Goal: Leave review/rating: Leave review/rating

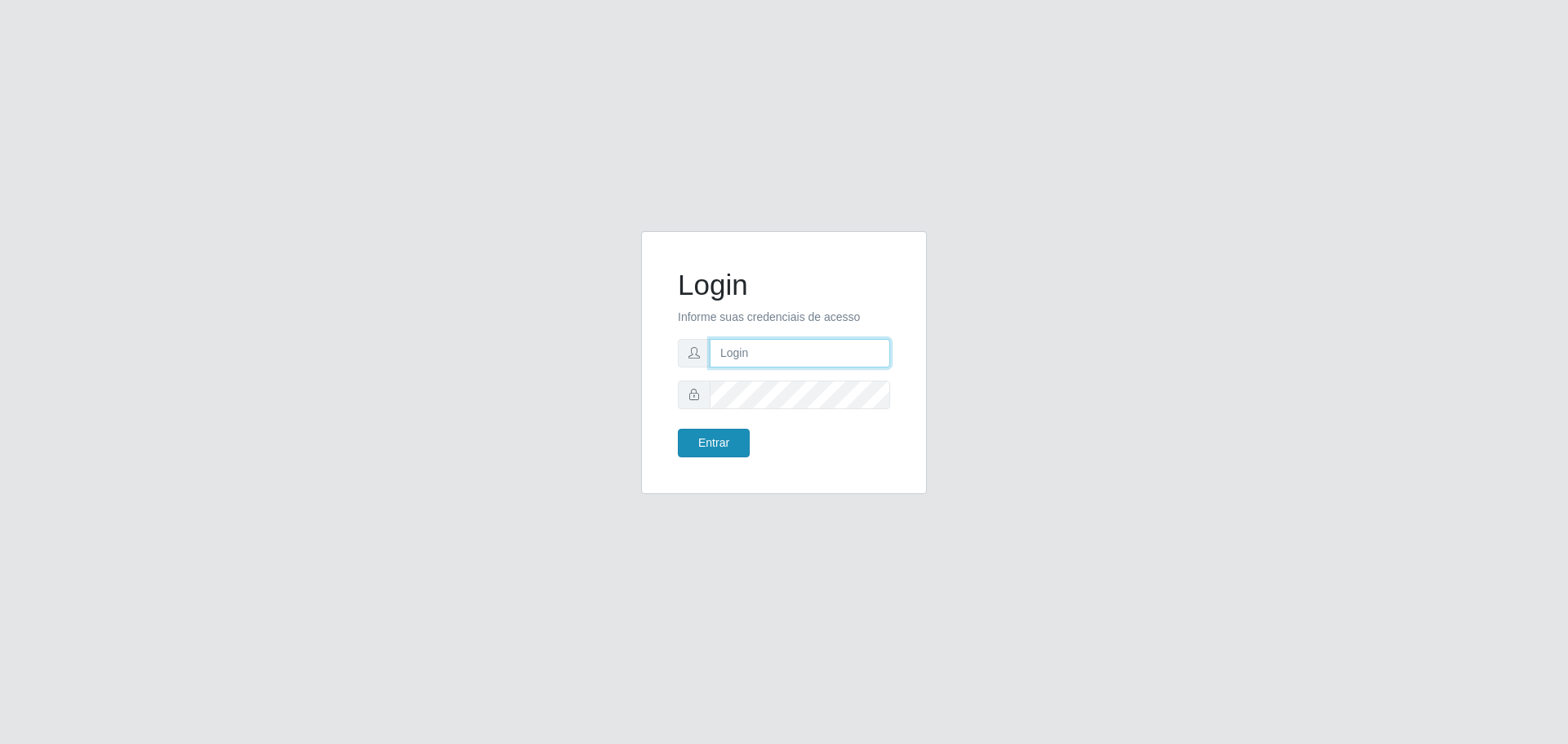
type input "[EMAIL_ADDRESS][DOMAIN_NAME]"
click at [689, 441] on button "Entrar" at bounding box center [713, 443] width 72 height 29
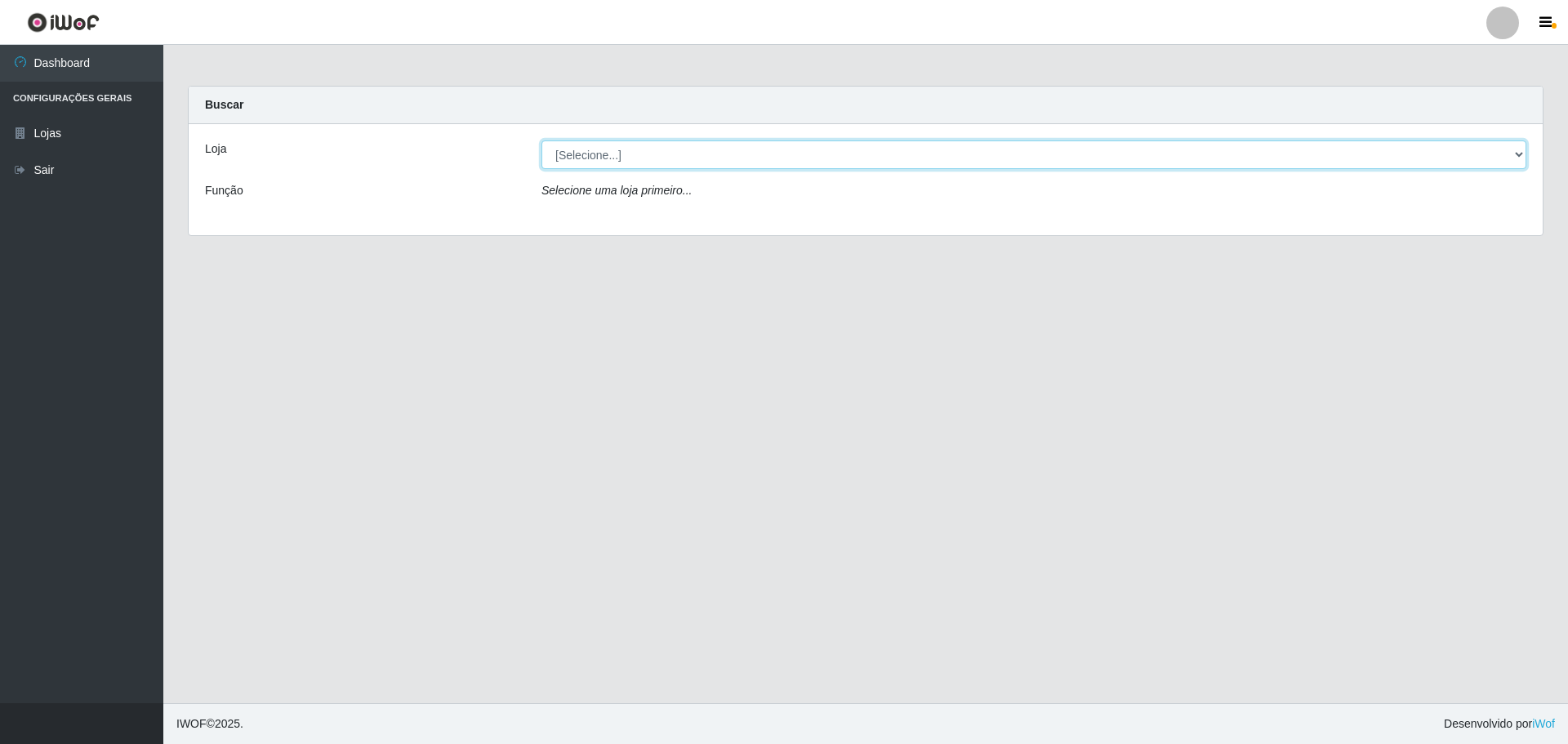
click at [664, 154] on select "[Selecione...] [GEOGRAPHIC_DATA] - [GEOGRAPHIC_DATA][DATE]" at bounding box center [1034, 155] width 985 height 29
select select "527"
click at [542, 141] on select "[Selecione...] [GEOGRAPHIC_DATA] - [GEOGRAPHIC_DATA][DATE]" at bounding box center [1034, 155] width 985 height 29
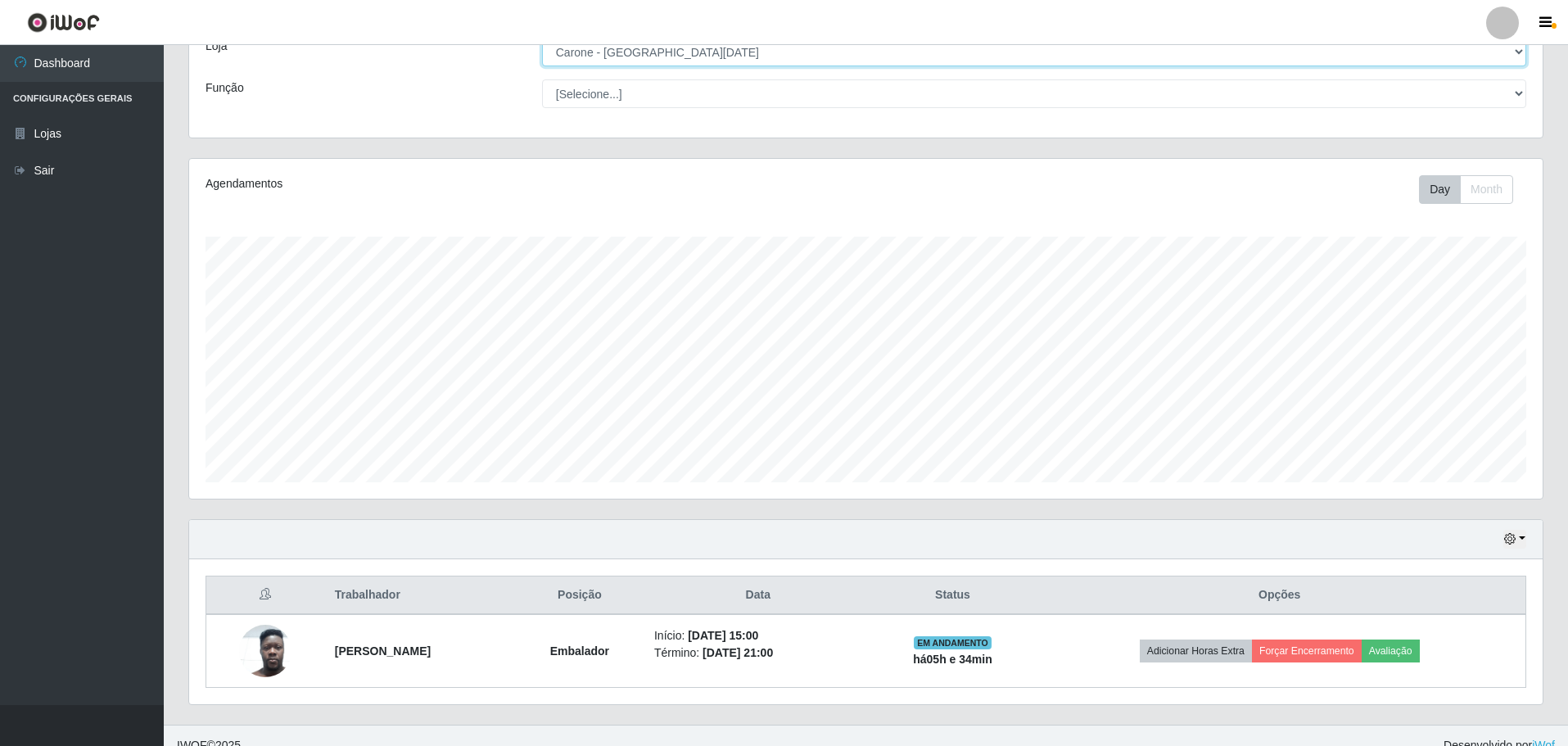
scroll to position [123, 0]
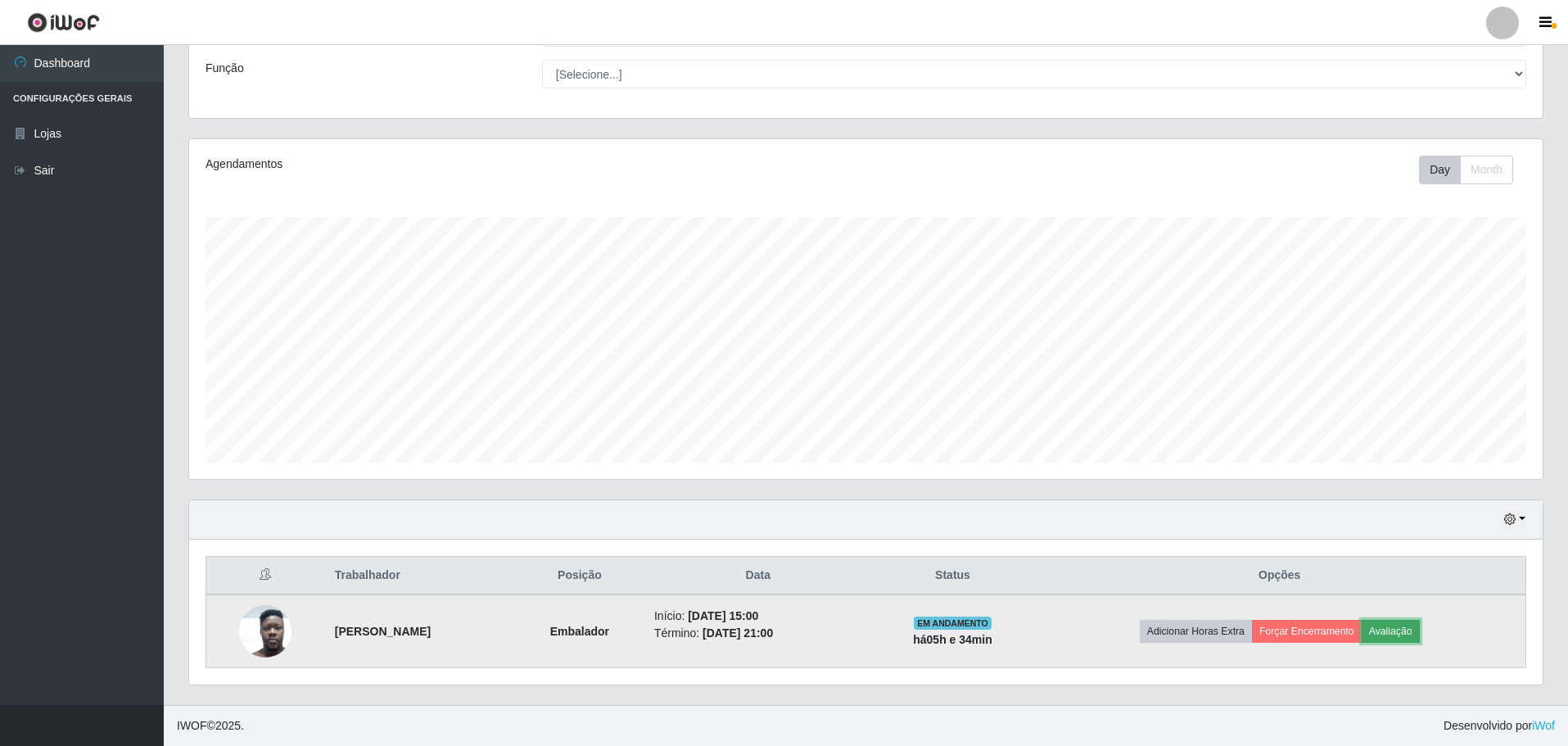
click at [1410, 633] on button "Avaliação" at bounding box center [1390, 631] width 58 height 23
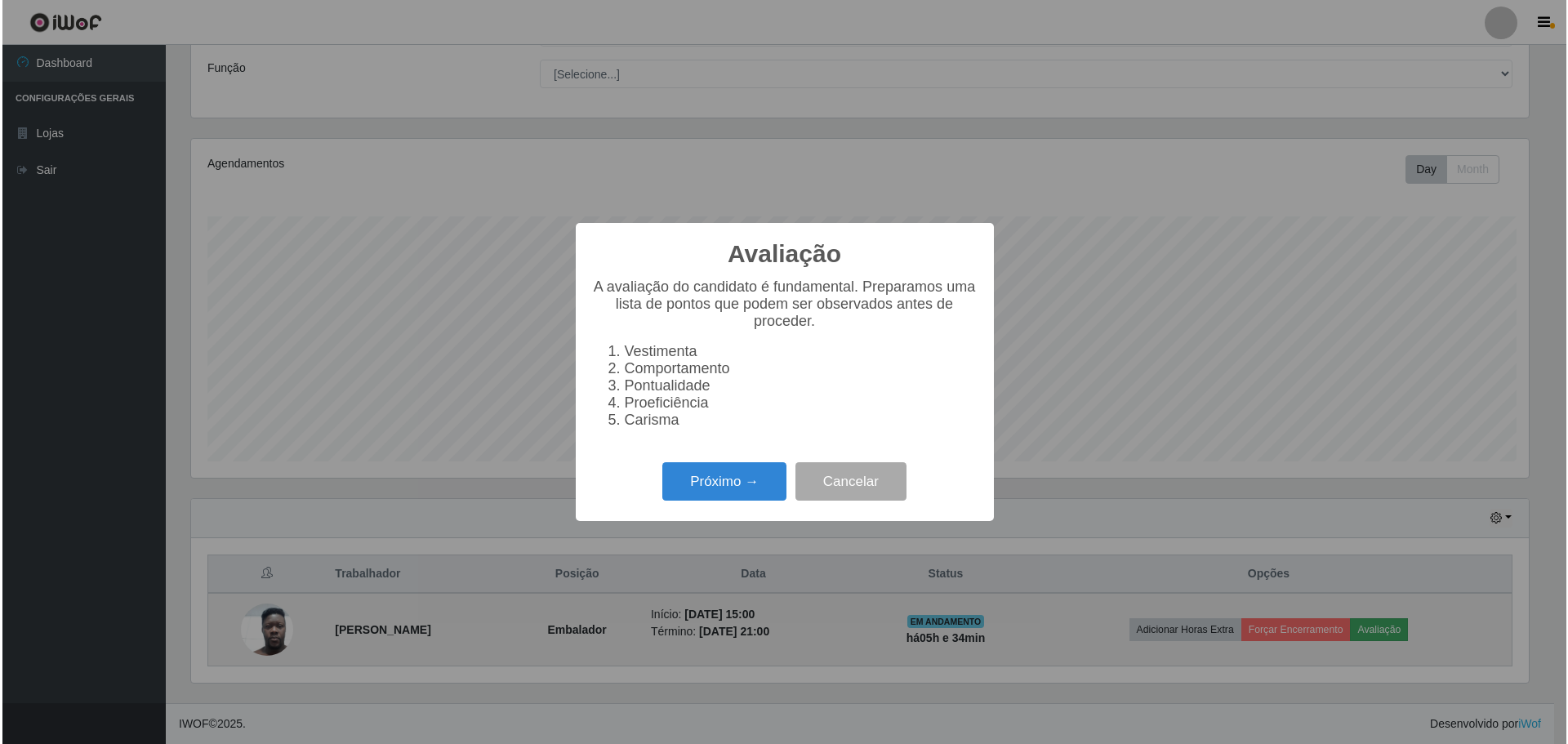
scroll to position [339, 1342]
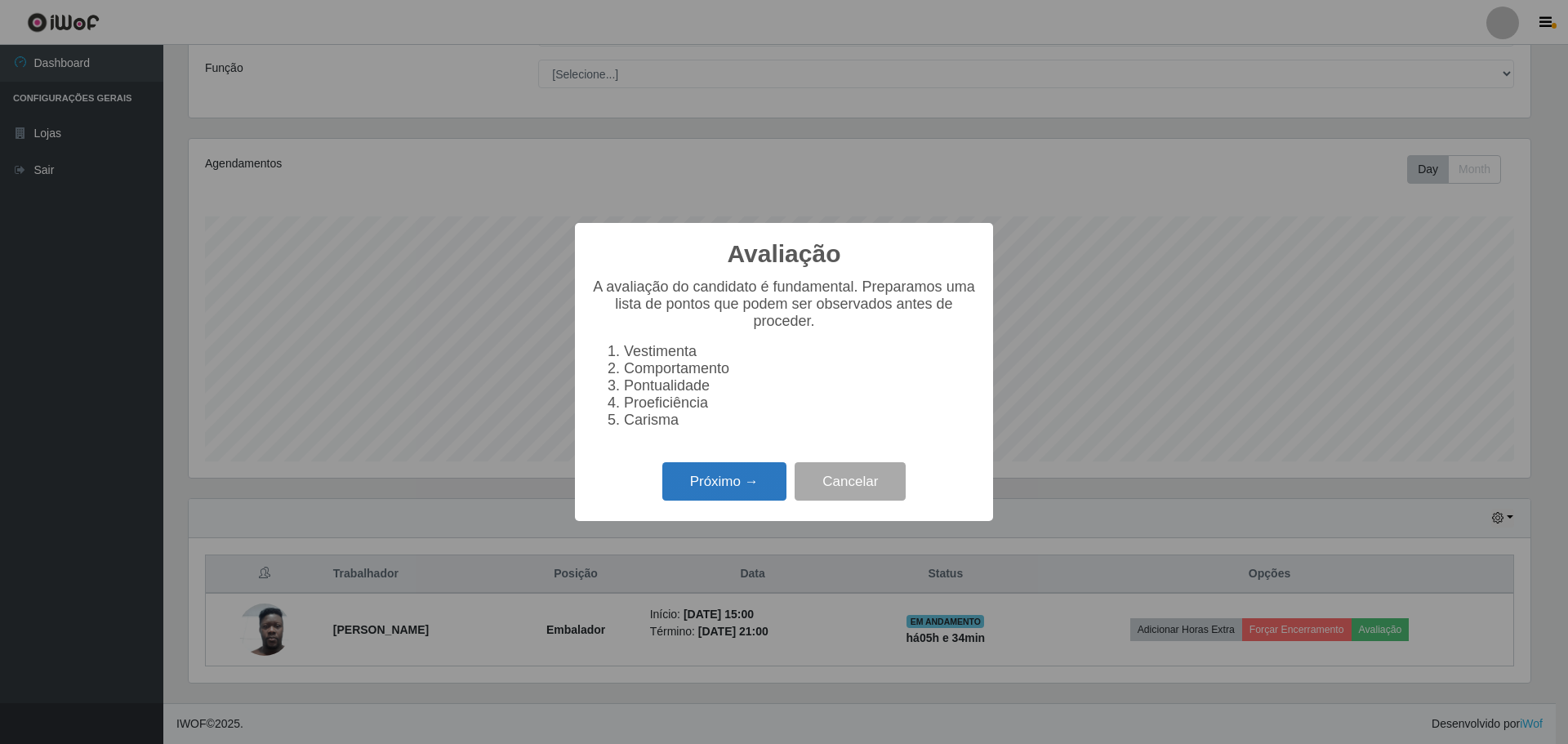
click at [729, 500] on button "Próximo →" at bounding box center [724, 481] width 124 height 38
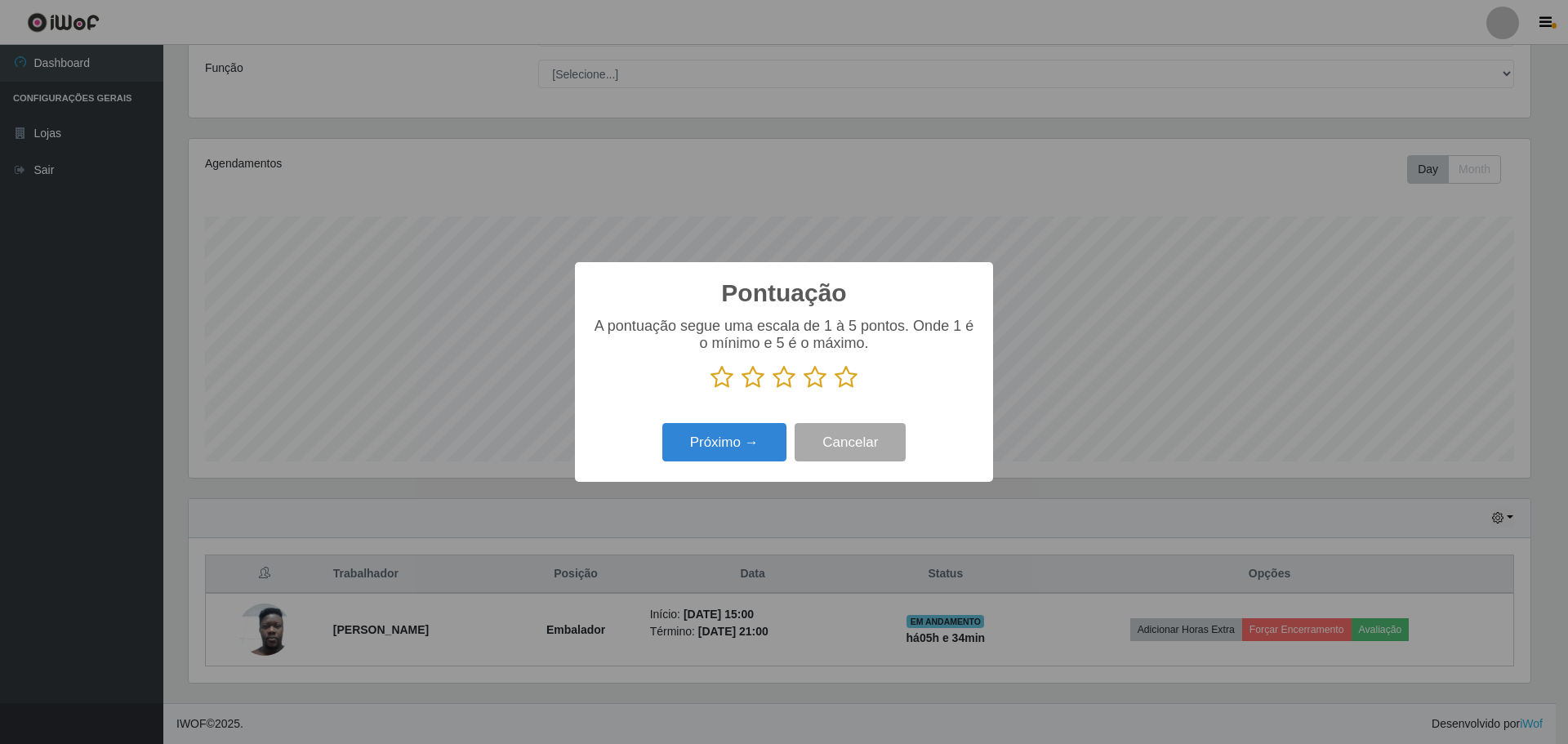
click at [845, 376] on icon at bounding box center [846, 376] width 23 height 24
click at [835, 390] on input "radio" at bounding box center [835, 390] width 0 height 0
click at [733, 454] on button "Próximo →" at bounding box center [724, 443] width 124 height 38
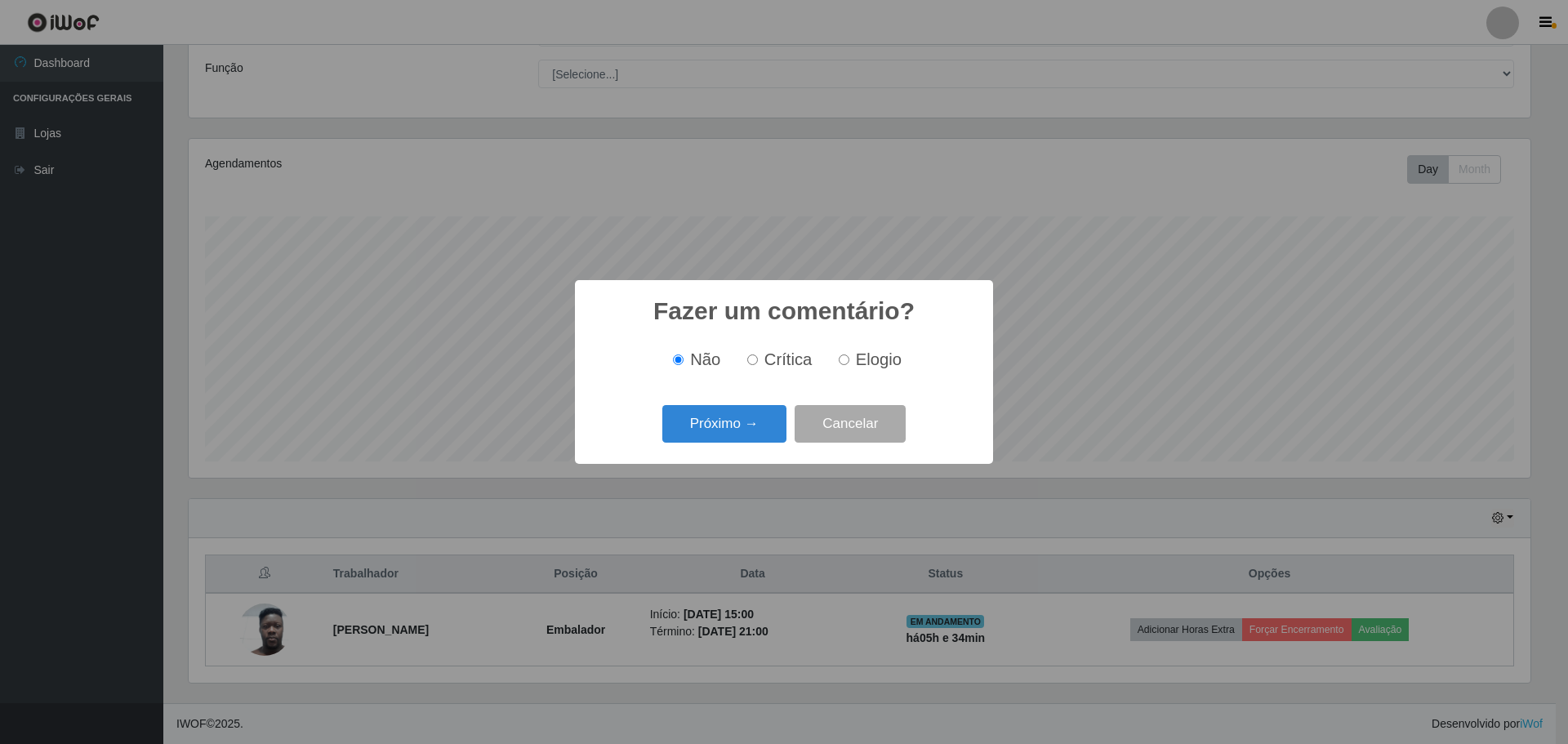
click at [850, 360] on label "Elogio" at bounding box center [867, 360] width 69 height 19
click at [850, 360] on input "Elogio" at bounding box center [843, 359] width 11 height 11
radio input "true"
click at [746, 422] on button "Próximo →" at bounding box center [724, 424] width 124 height 38
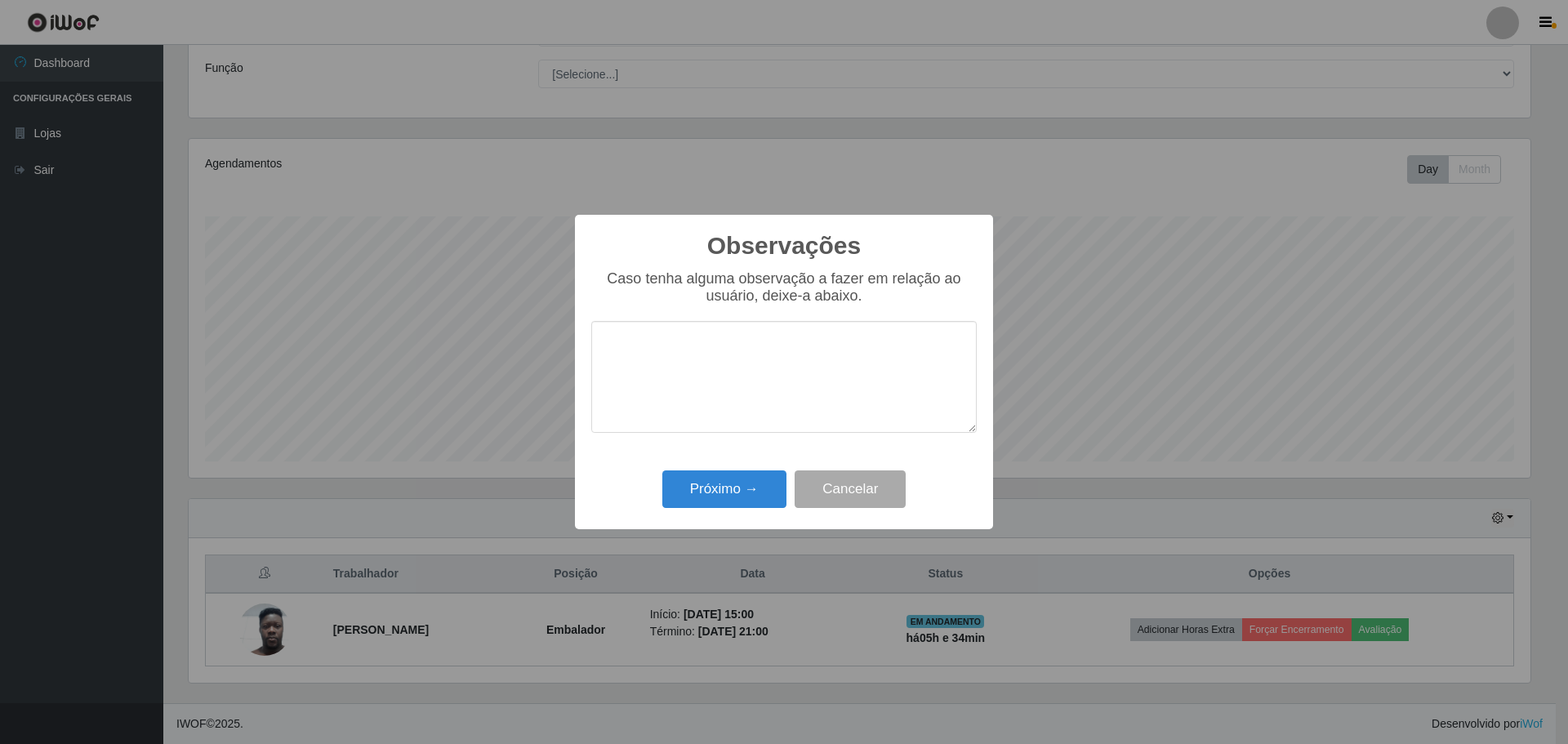
click at [618, 347] on textarea at bounding box center [784, 376] width 386 height 112
type textarea "C"
click at [926, 353] on textarea "colaborador pontual ,respeitoso , ágil, execultou as tarefas propostas ." at bounding box center [784, 376] width 386 height 112
click at [881, 386] on textarea "colaborador pontual ,respeitoso , ágil, execultou as tarefas propostas ." at bounding box center [784, 376] width 386 height 112
type textarea "colaborador pontual ,respeitoso , ágil, executou as tarefas propostas ."
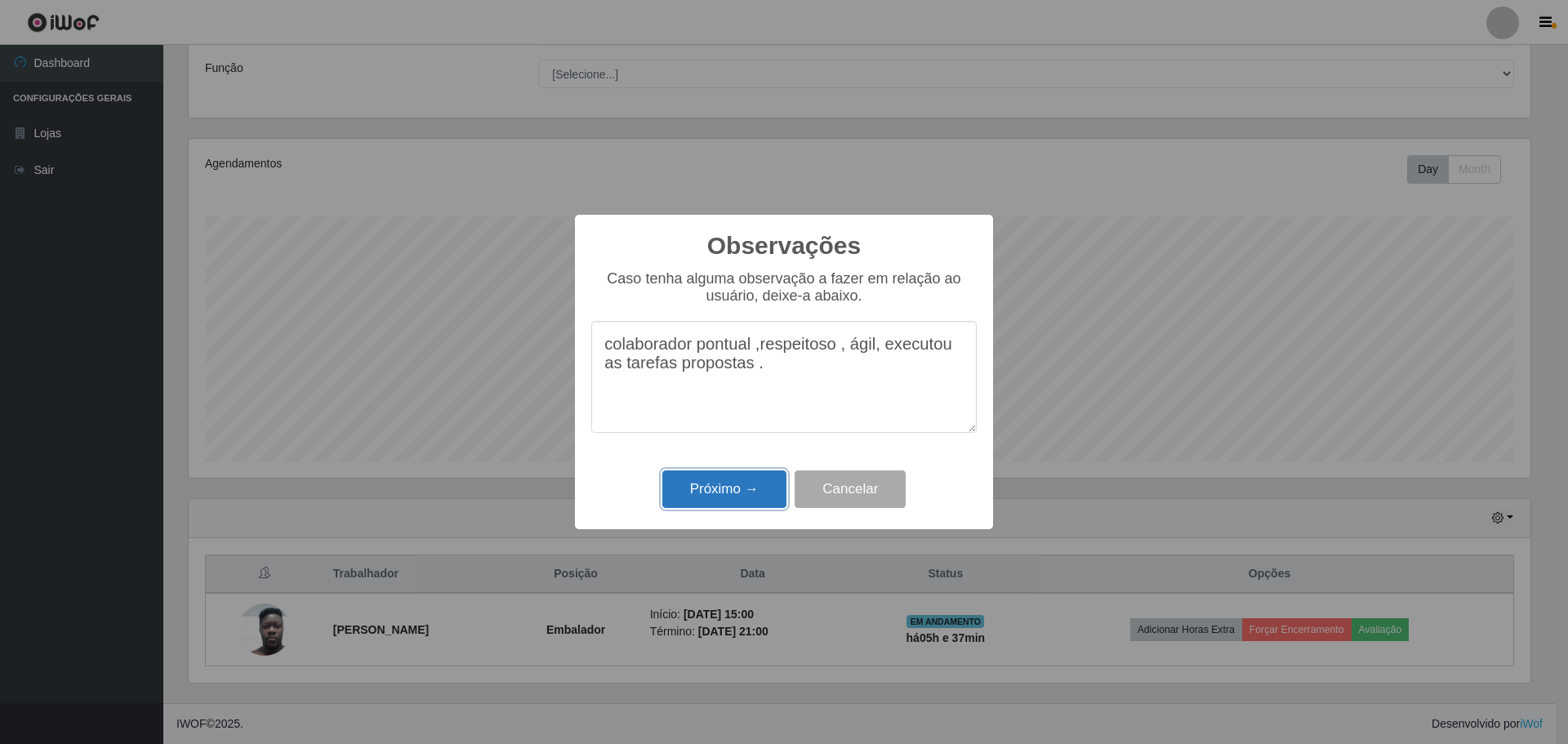
click at [711, 494] on button "Próximo →" at bounding box center [724, 490] width 124 height 38
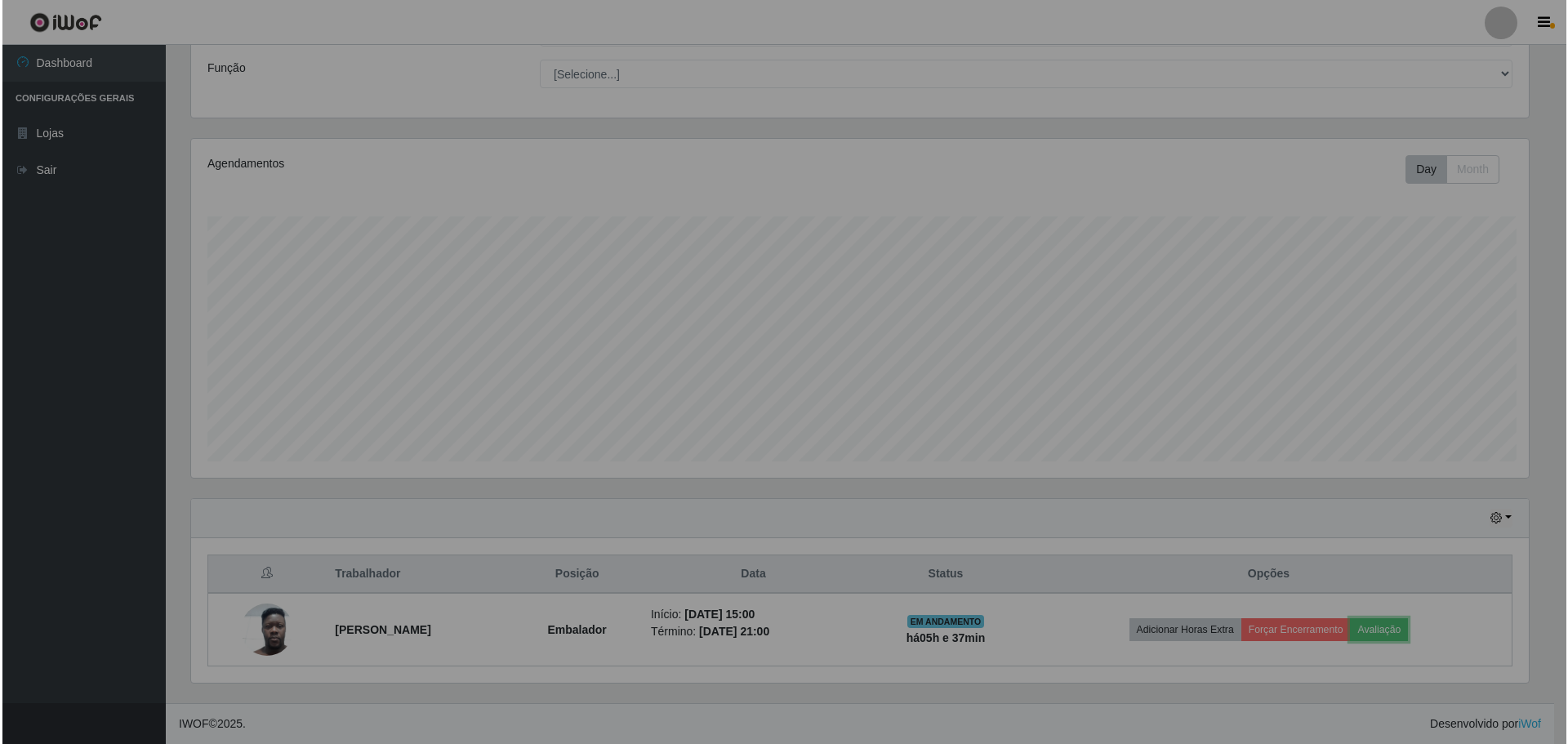
scroll to position [339, 1350]
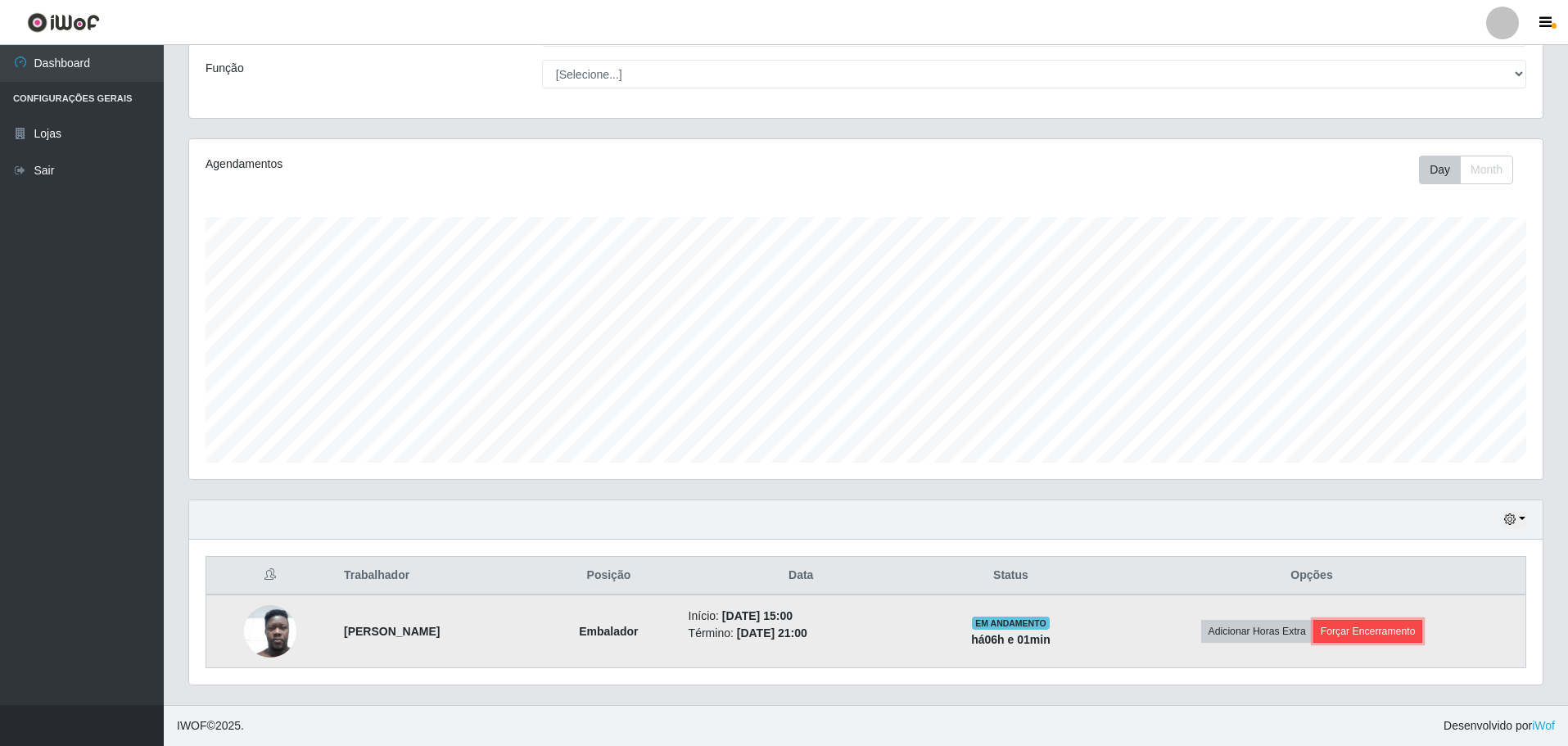
click at [1352, 628] on button "Forçar Encerramento" at bounding box center [1368, 631] width 110 height 23
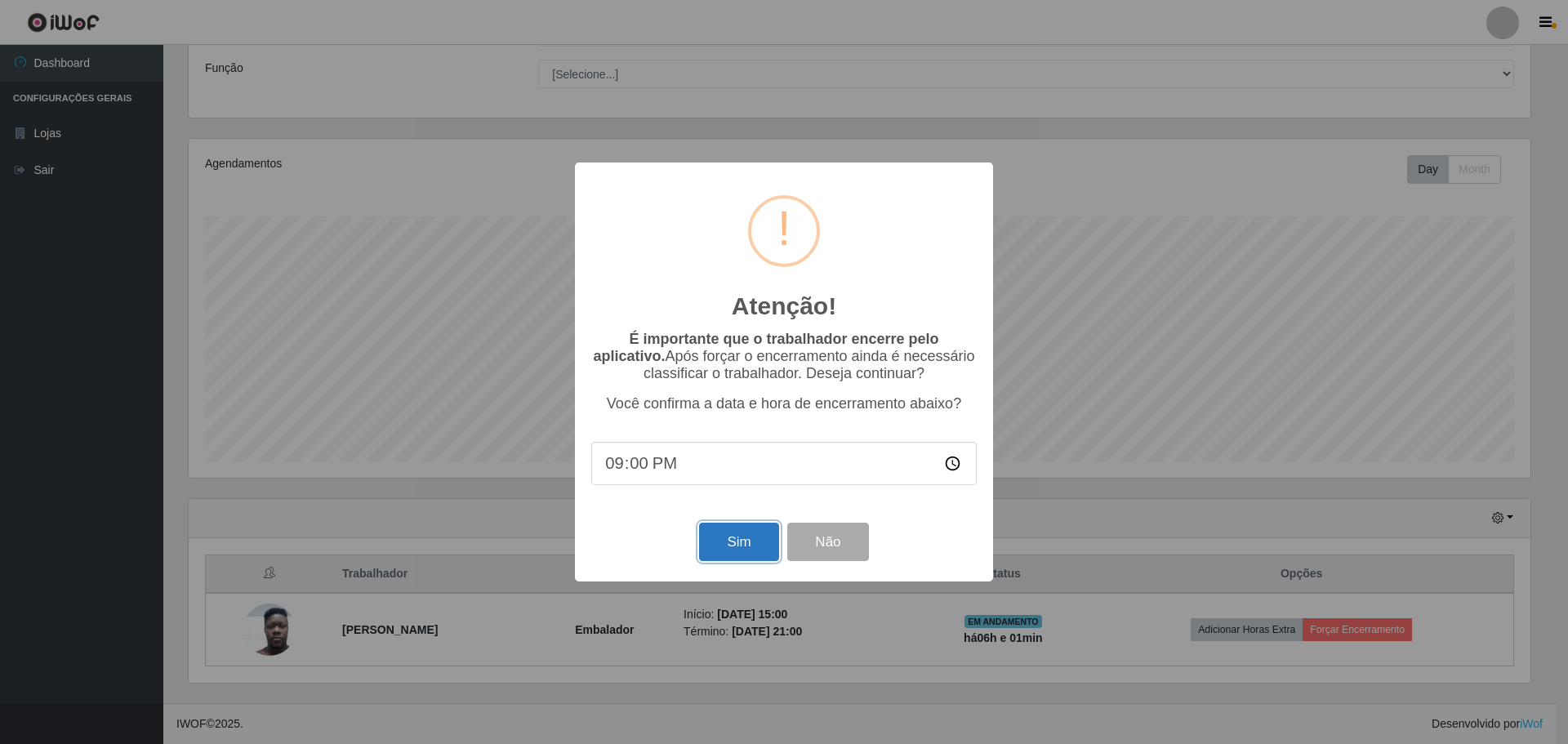
click at [731, 548] on button "Sim" at bounding box center [738, 542] width 79 height 38
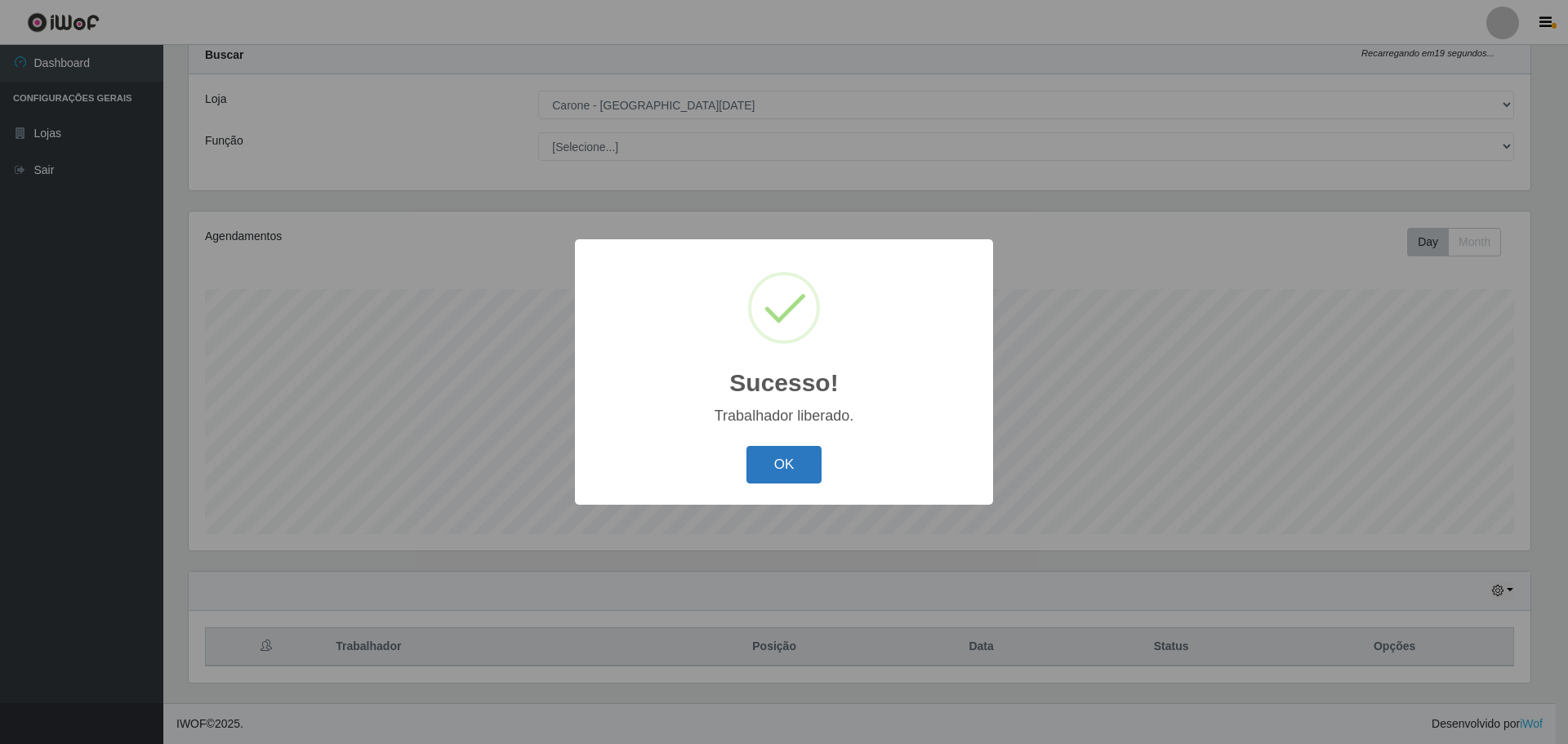
click at [774, 468] on button "OK" at bounding box center [784, 465] width 76 height 38
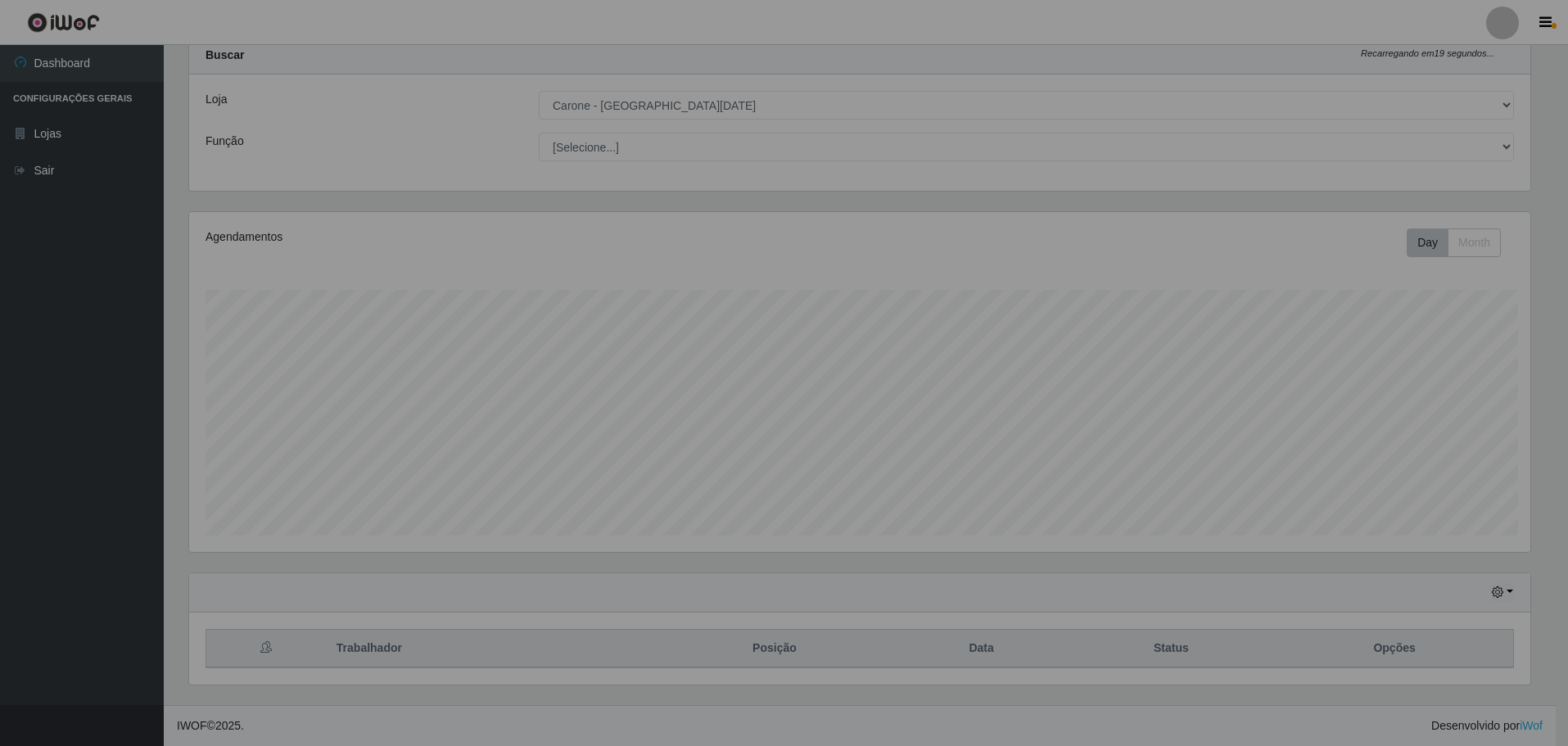
scroll to position [340, 1354]
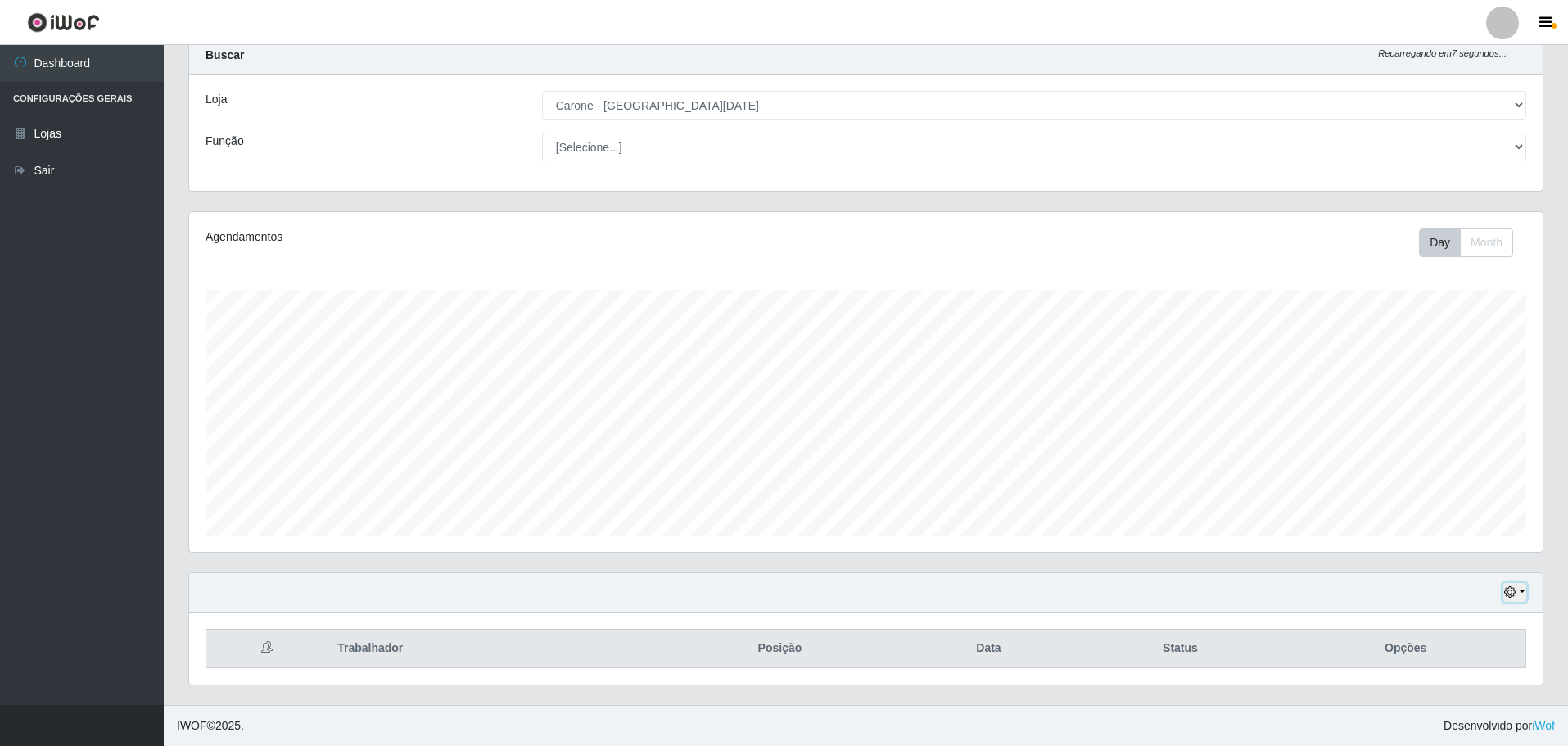
click at [1522, 589] on button "button" at bounding box center [1515, 593] width 23 height 19
click at [1441, 538] on button "1 Semana" at bounding box center [1461, 532] width 129 height 35
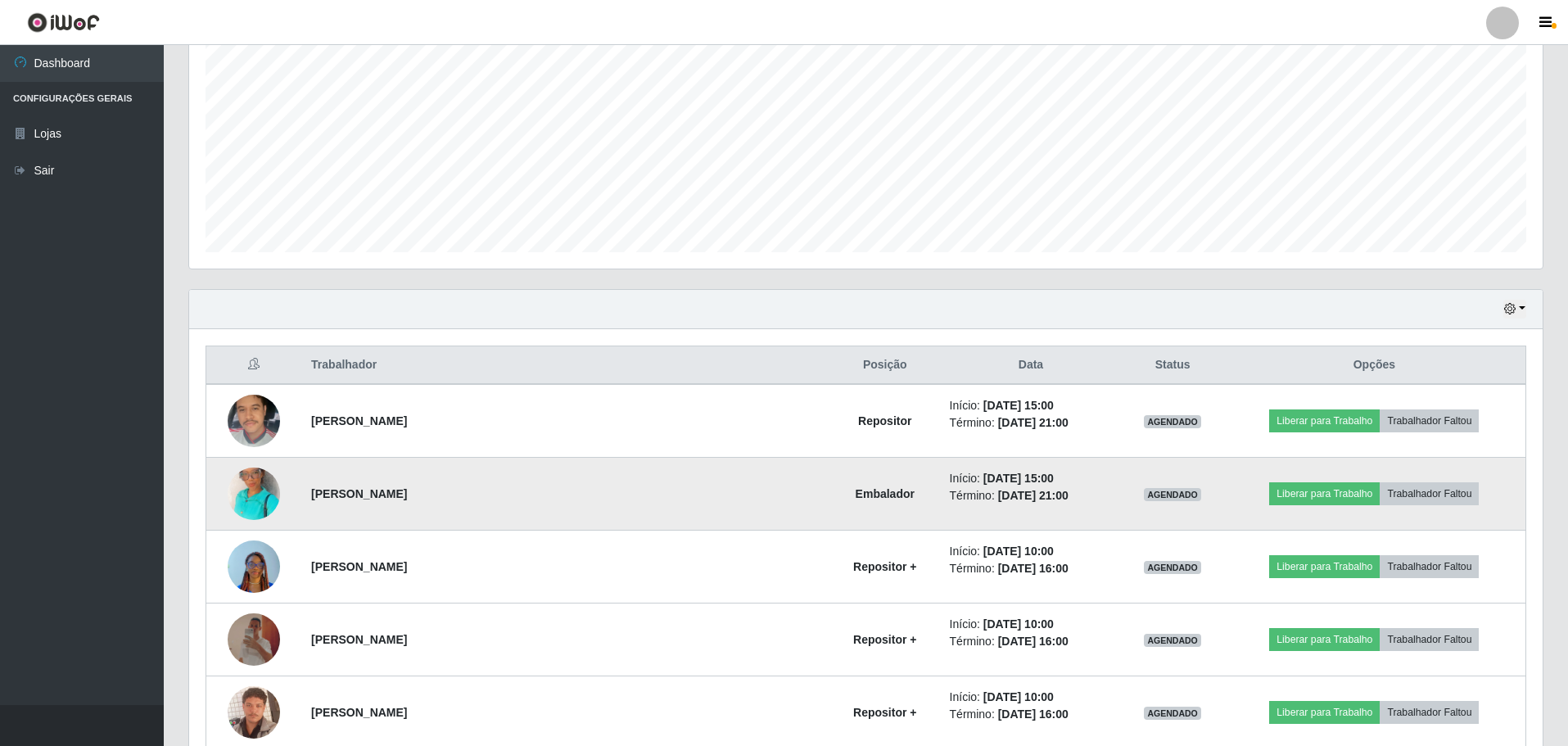
scroll to position [0, 0]
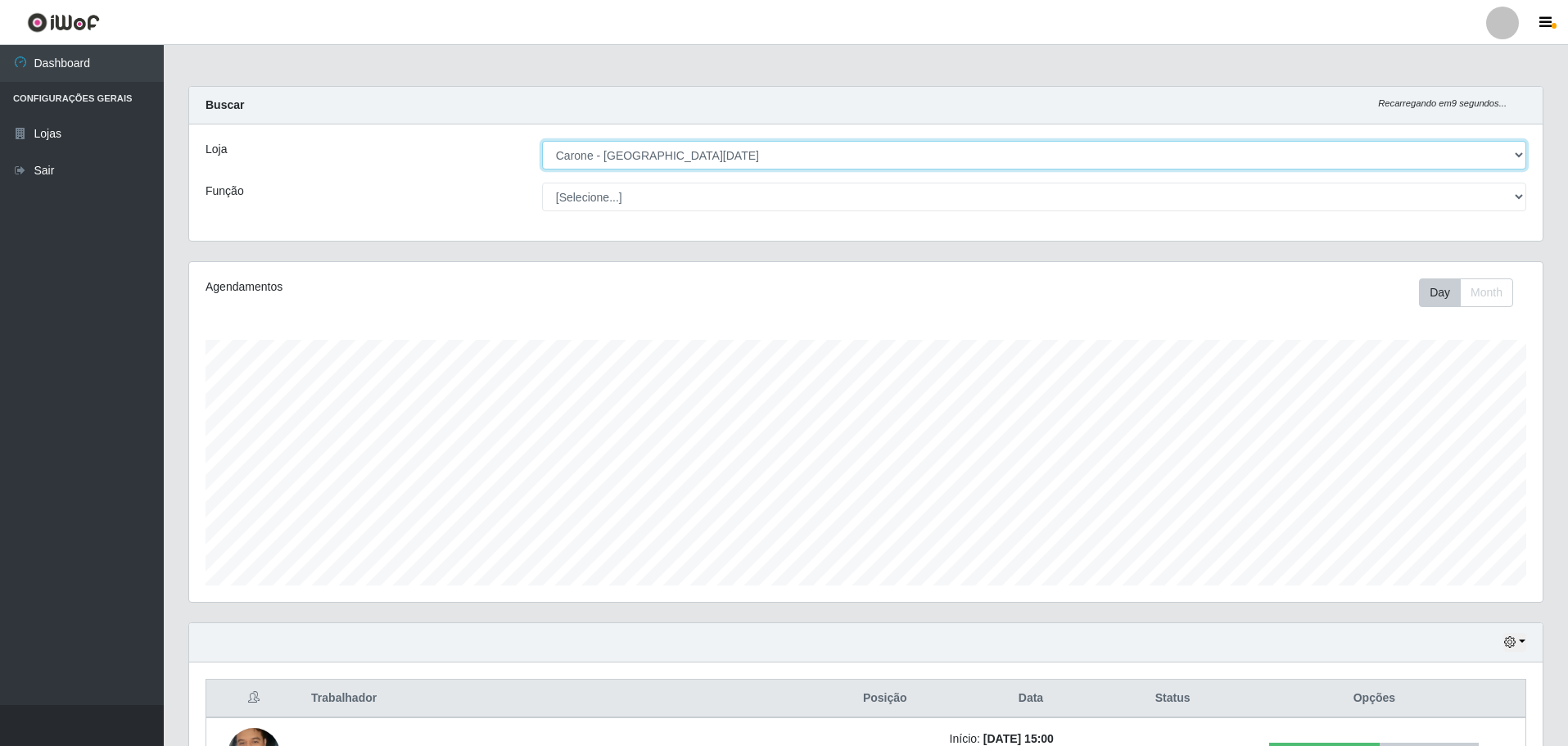
click at [1514, 147] on select "[Selecione...] [GEOGRAPHIC_DATA] - [GEOGRAPHIC_DATA][DATE]" at bounding box center [1034, 155] width 984 height 29
click at [542, 141] on select "[Selecione...] [GEOGRAPHIC_DATA] - [GEOGRAPHIC_DATA][DATE]" at bounding box center [1034, 155] width 984 height 29
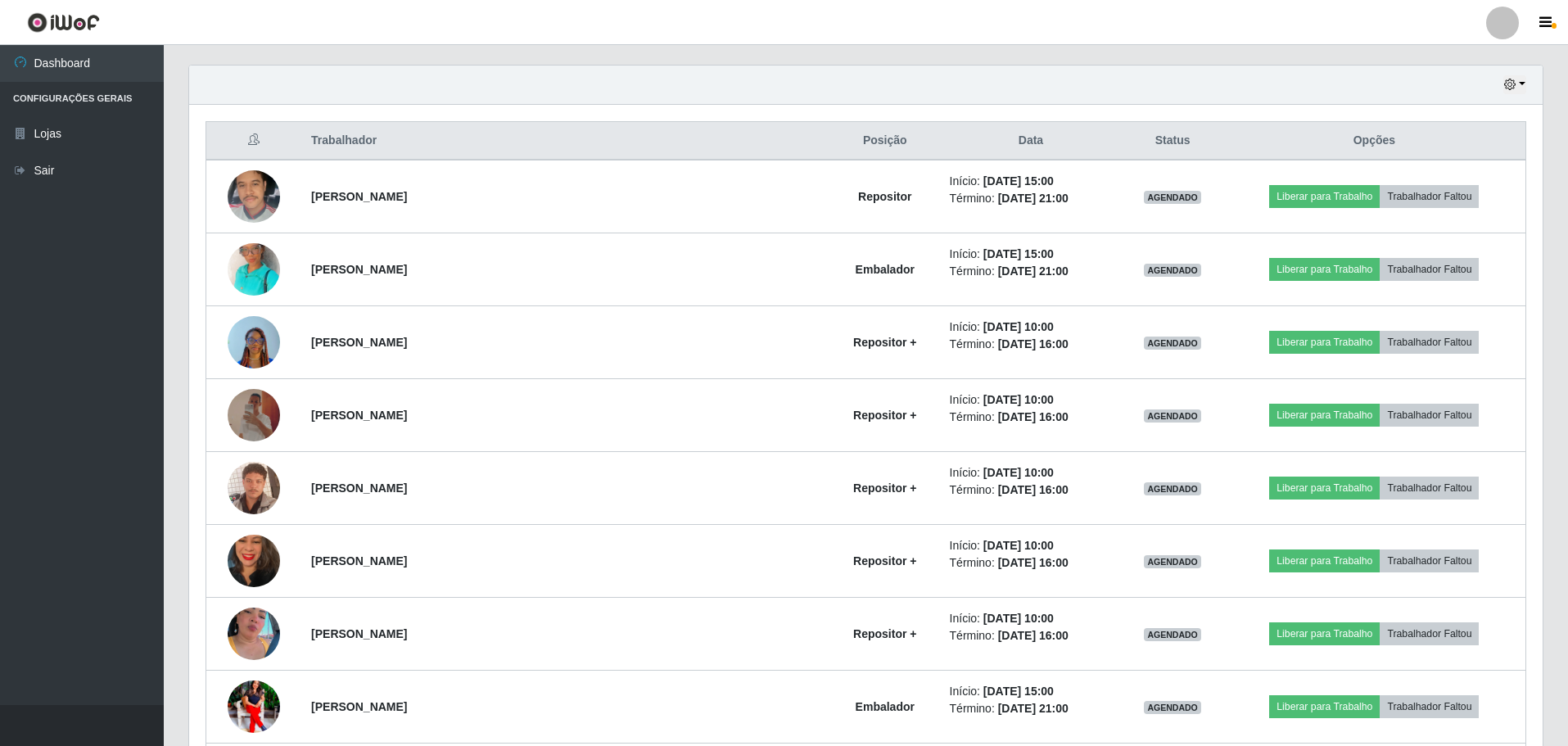
scroll to position [552, 0]
